Goal: Transaction & Acquisition: Purchase product/service

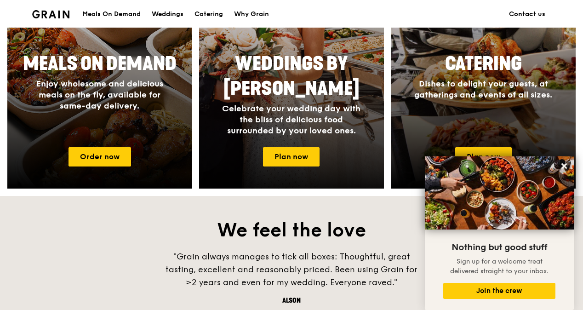
scroll to position [414, 0]
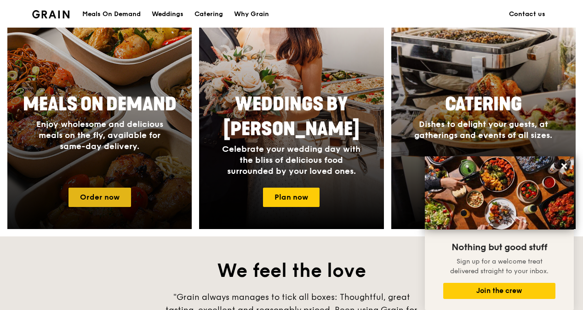
click at [92, 194] on link "Order now" at bounding box center [99, 196] width 62 height 19
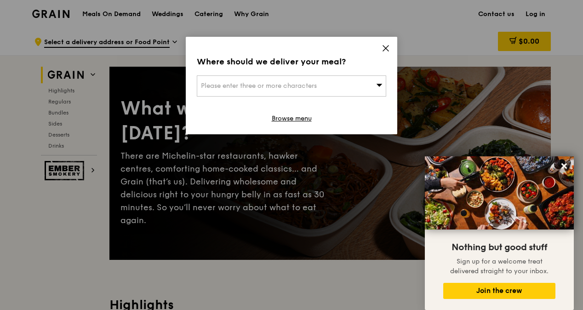
click at [303, 89] on div "Please enter three or more characters" at bounding box center [291, 85] width 189 height 21
type input "khatib polyclinic"
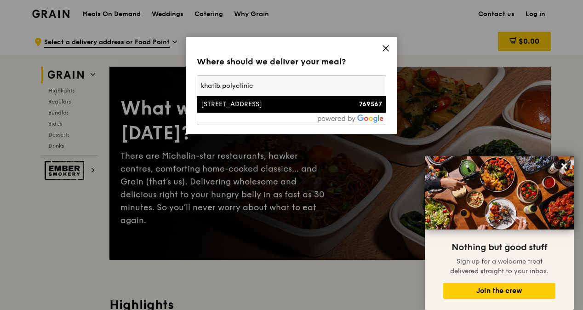
click at [241, 98] on li "[STREET_ADDRESS] 769567" at bounding box center [291, 104] width 188 height 17
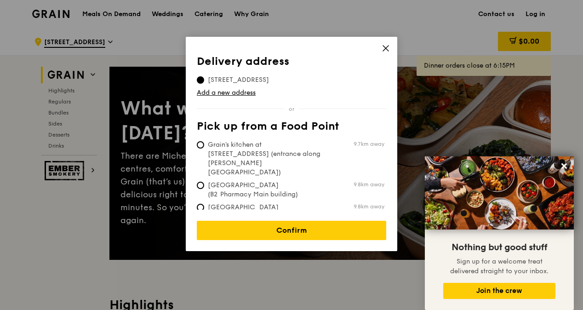
click at [260, 203] on span "[GEOGRAPHIC_DATA] (Level 1 [PERSON_NAME] block drop-off point)" at bounding box center [265, 217] width 137 height 28
click at [204, 204] on input "[GEOGRAPHIC_DATA] (Level 1 [PERSON_NAME] block drop-off point) 9.8km away" at bounding box center [200, 207] width 7 height 7
radio input "true"
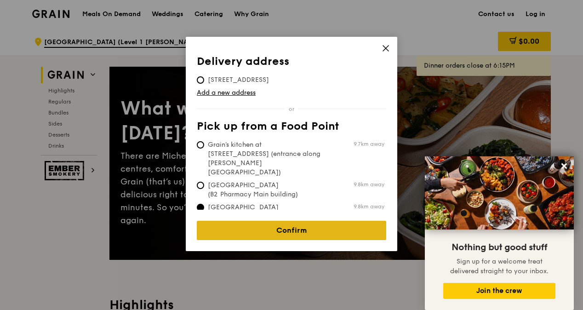
click at [279, 221] on link "Confirm" at bounding box center [291, 230] width 189 height 19
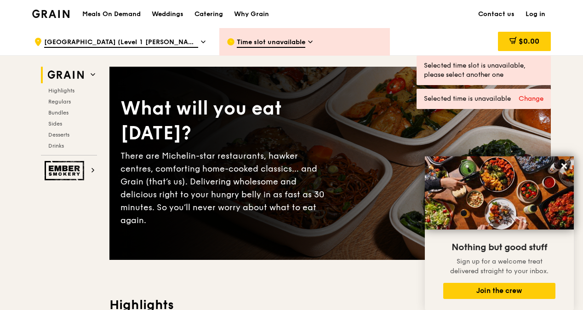
click at [295, 35] on div "Time slot unavailable" at bounding box center [304, 42] width 170 height 28
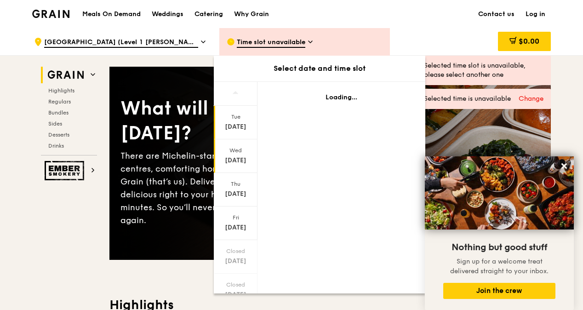
click at [232, 168] on div "[DATE]" at bounding box center [236, 156] width 44 height 34
click at [227, 161] on div "[DATE]" at bounding box center [235, 160] width 41 height 9
click at [175, 40] on span "[GEOGRAPHIC_DATA] (Level 1 [PERSON_NAME] block drop-off point)" at bounding box center [121, 43] width 154 height 10
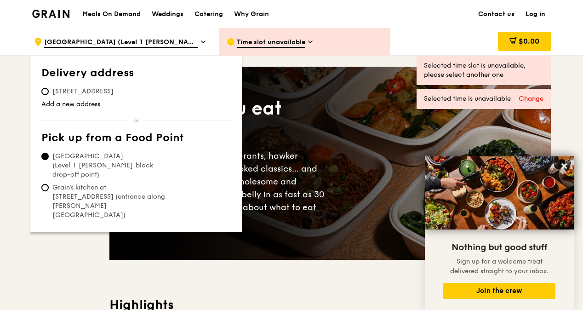
click at [76, 91] on span "[STREET_ADDRESS]" at bounding box center [82, 91] width 83 height 9
click at [49, 91] on input "[STREET_ADDRESS]" at bounding box center [44, 91] width 7 height 7
radio input "true"
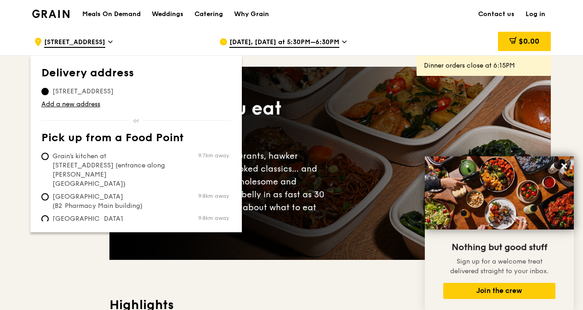
click at [255, 41] on span "[DATE], [DATE] at 5:30PM–6:30PM" at bounding box center [284, 43] width 110 height 10
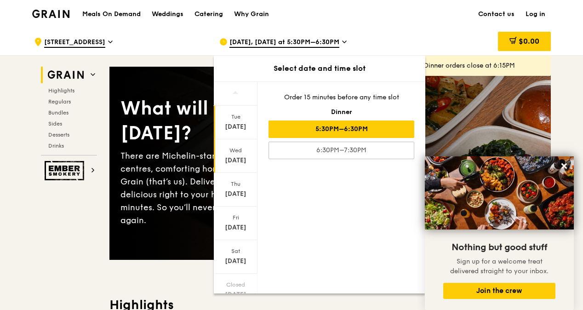
click at [239, 159] on div "[DATE]" at bounding box center [235, 160] width 41 height 9
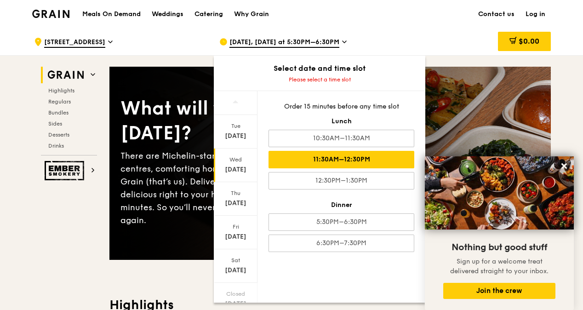
click at [336, 153] on div "11:30AM–12:30PM" at bounding box center [341, 159] width 146 height 17
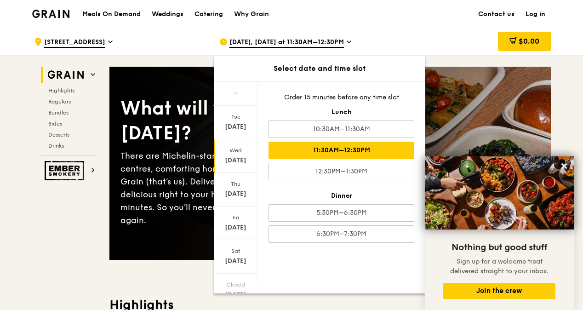
click at [335, 156] on div "11:30AM–12:30PM" at bounding box center [341, 150] width 146 height 17
click at [343, 48] on div "[DATE], [DATE] at 11:30AM–12:30PM" at bounding box center [304, 42] width 170 height 28
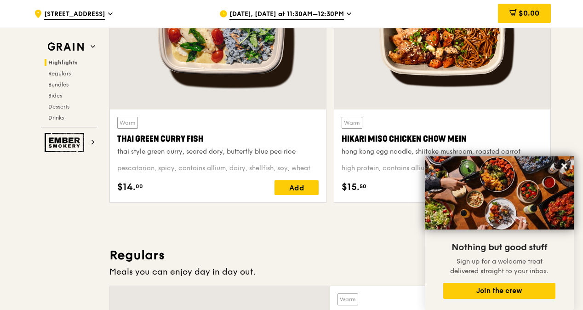
scroll to position [414, 0]
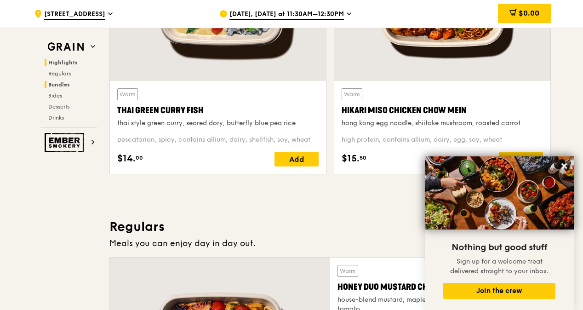
click at [57, 81] on h2 "Bundles" at bounding box center [71, 84] width 52 height 7
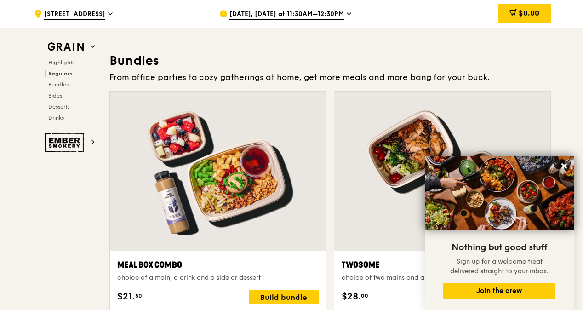
scroll to position [1314, 0]
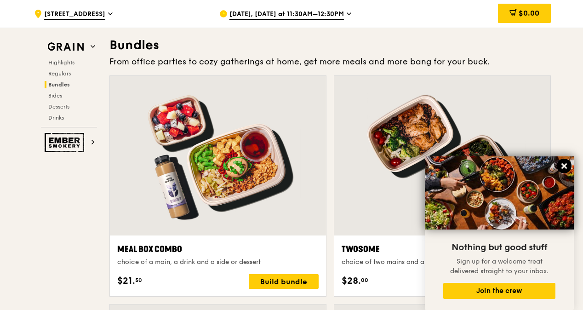
click at [560, 169] on icon at bounding box center [564, 166] width 8 height 8
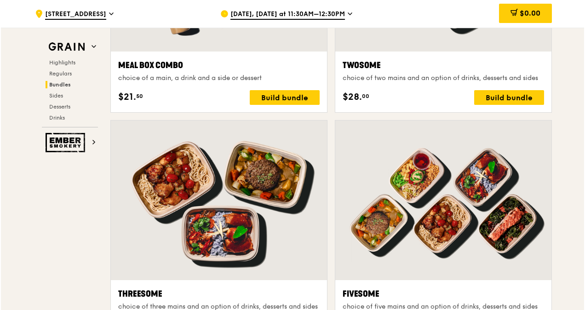
scroll to position [1682, 0]
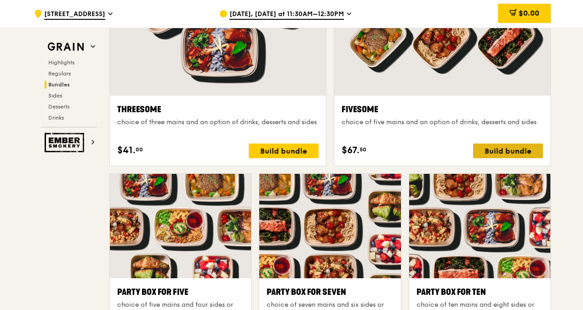
click at [521, 148] on div "Build bundle" at bounding box center [508, 150] width 70 height 15
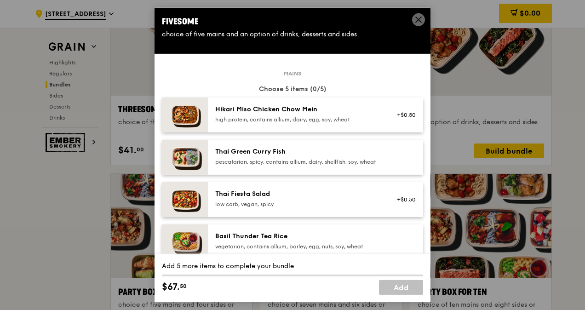
drag, startPoint x: 266, startPoint y: 110, endPoint x: 273, endPoint y: 110, distance: 6.4
click at [273, 110] on div "Hikari Miso Chicken Chow Mein" at bounding box center [297, 109] width 165 height 9
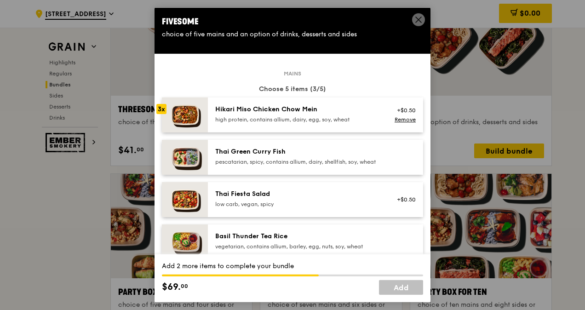
click at [273, 110] on div "Hikari Miso Chicken Chow Mein" at bounding box center [297, 109] width 165 height 9
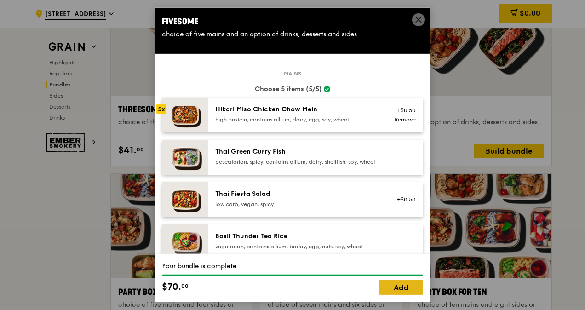
click at [394, 290] on link "Add" at bounding box center [401, 287] width 44 height 15
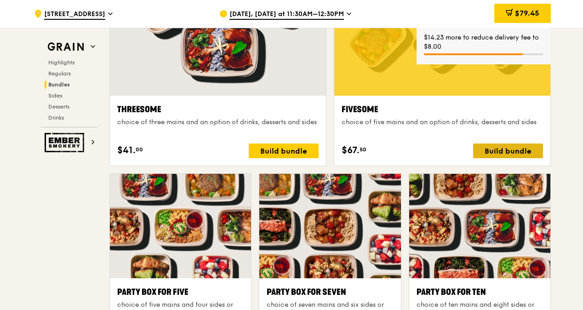
click at [500, 154] on div "Build bundle" at bounding box center [508, 150] width 70 height 15
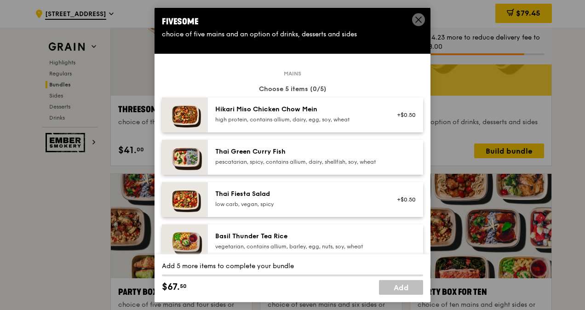
scroll to position [184, 0]
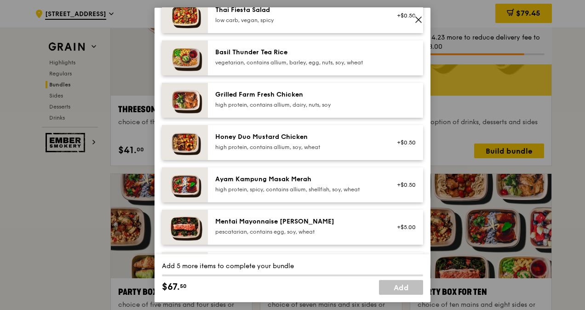
click at [294, 160] on div "Honey Duo Mustard Chicken high protein, contains allium, soy, wheat +$0.50" at bounding box center [315, 142] width 215 height 35
click at [294, 160] on div "Honey Duo Mustard Chicken high protein, contains allium, soy, wheat +$0.50 Remo…" at bounding box center [315, 142] width 215 height 35
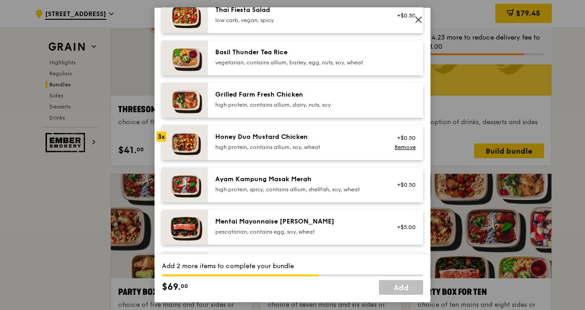
click at [294, 160] on div "Honey Duo Mustard Chicken high protein, contains allium, soy, wheat +$0.50 Remo…" at bounding box center [315, 142] width 215 height 35
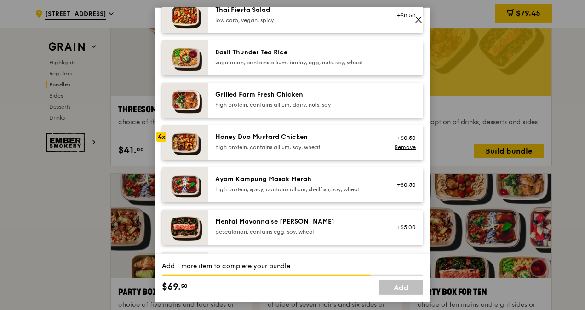
click at [294, 160] on div "Honey Duo Mustard Chicken high protein, contains allium, soy, wheat +$0.50 Remo…" at bounding box center [315, 142] width 215 height 35
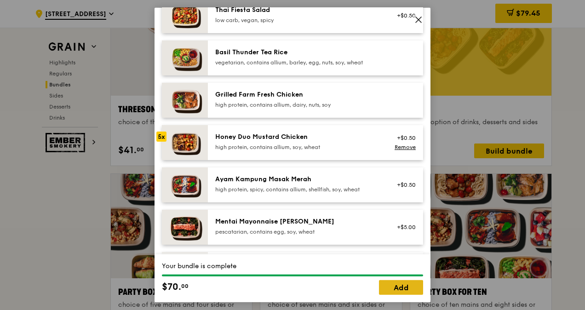
click at [397, 288] on link "Add" at bounding box center [401, 287] width 44 height 15
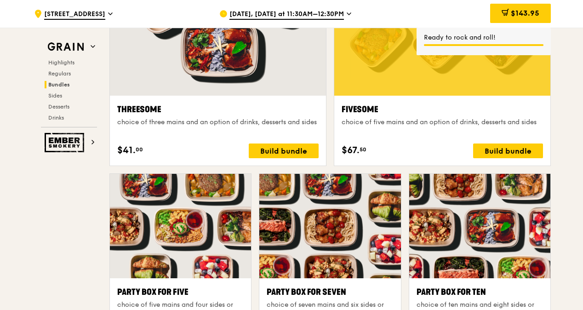
click at [502, 154] on div "Build bundle" at bounding box center [508, 150] width 70 height 15
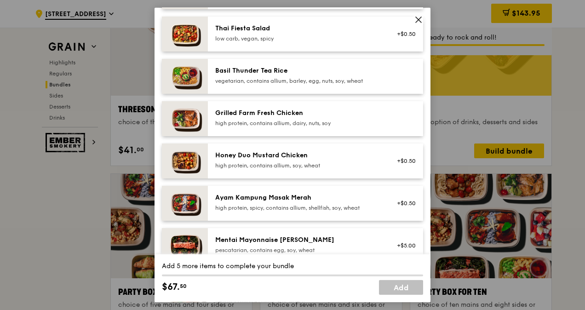
scroll to position [230, 0]
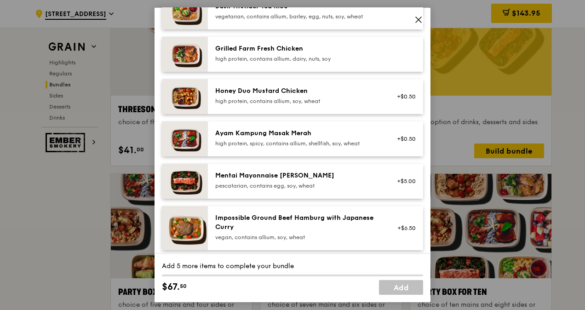
click at [281, 147] on div "high protein, spicy, contains allium, shellfish, soy, wheat" at bounding box center [297, 143] width 165 height 7
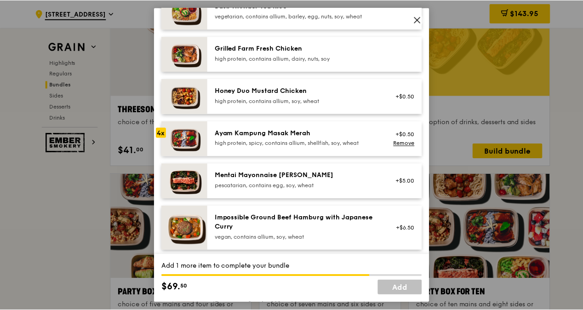
scroll to position [92, 0]
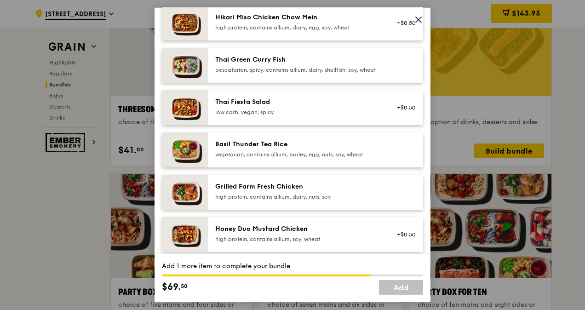
click at [266, 156] on div "Basil Thunder Tea Rice vegetarian, contains allium, barley, egg, nuts, soy, whe…" at bounding box center [297, 149] width 165 height 18
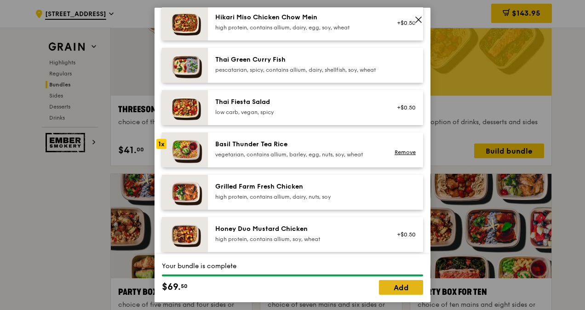
click at [409, 290] on link "Add" at bounding box center [401, 287] width 44 height 15
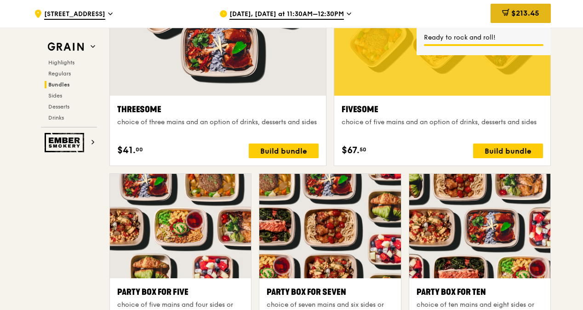
click at [523, 8] on div "$213.45" at bounding box center [520, 13] width 60 height 19
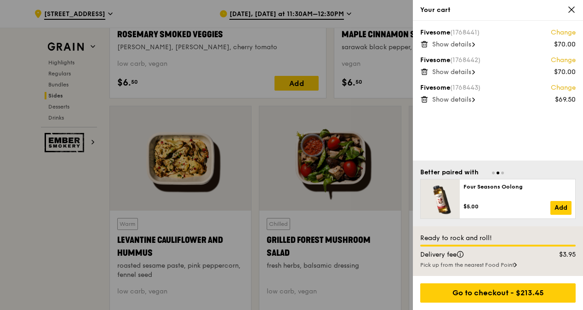
scroll to position [2419, 0]
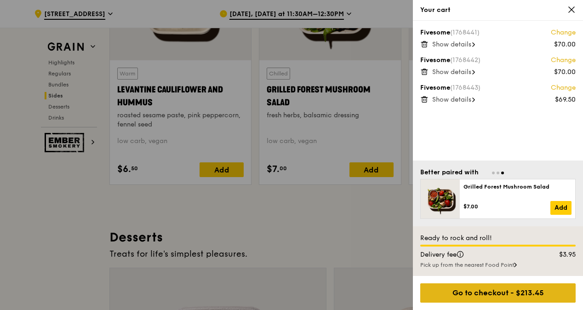
click at [524, 290] on div "Go to checkout - $213.45" at bounding box center [497, 292] width 155 height 19
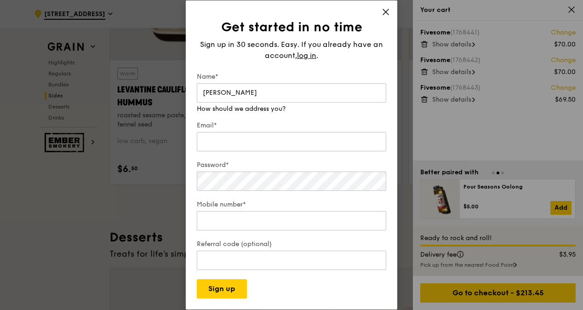
type input "[PERSON_NAME]"
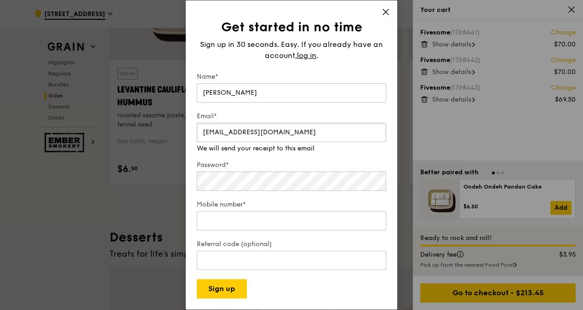
type input "[EMAIL_ADDRESS][DOMAIN_NAME]"
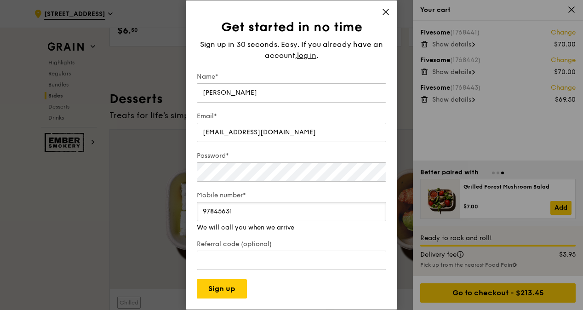
scroll to position [2602, 0]
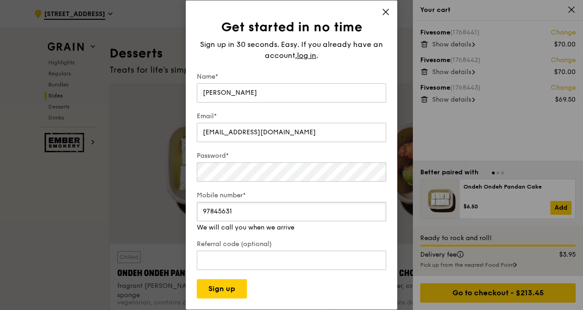
type input "97845631"
click at [152, 161] on div "Get started in no time Sign up in 30 seconds. Easy. If you already have an acco…" at bounding box center [291, 155] width 583 height 310
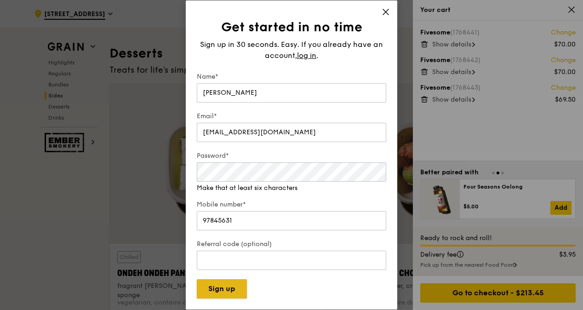
click at [237, 287] on button "Sign up" at bounding box center [222, 288] width 50 height 19
